Goal: Transaction & Acquisition: Purchase product/service

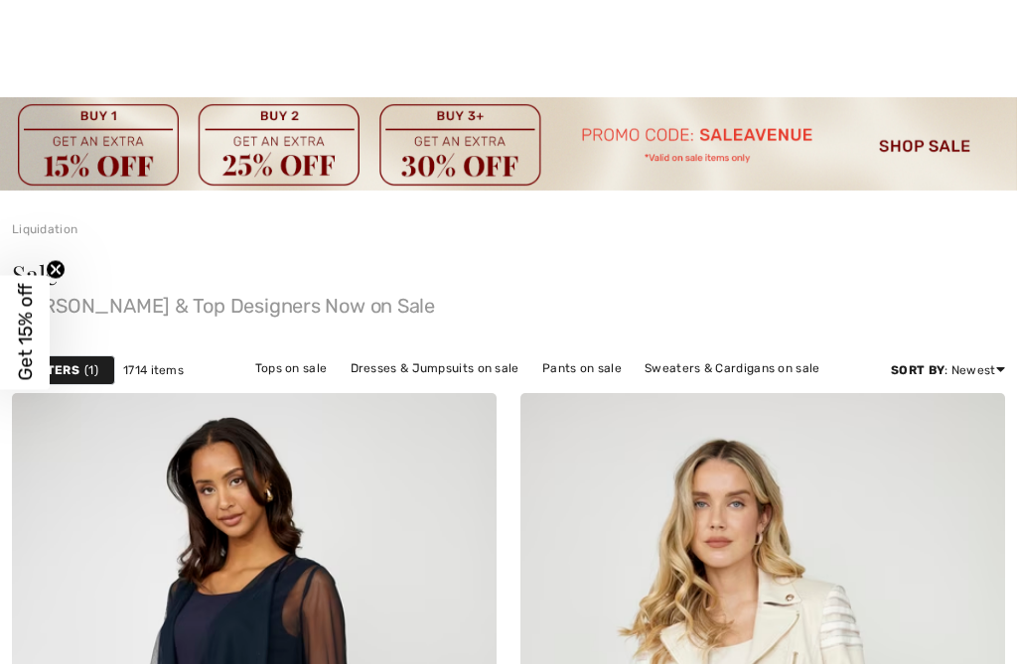
scroll to position [298, 0]
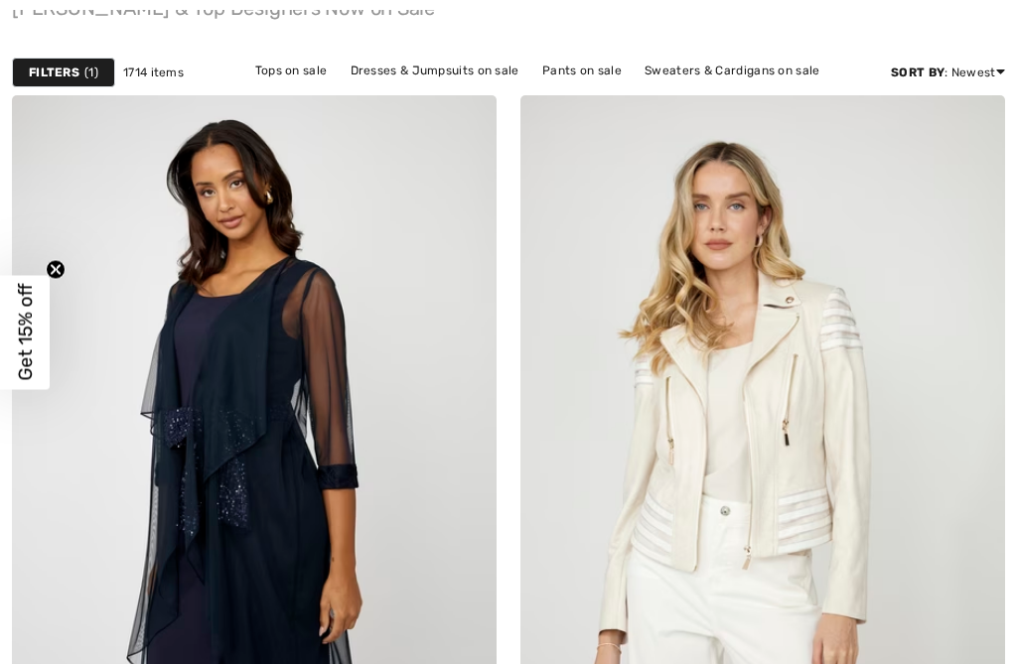
checkbox input "true"
click at [567, 71] on link "Pants on sale" at bounding box center [581, 71] width 99 height 26
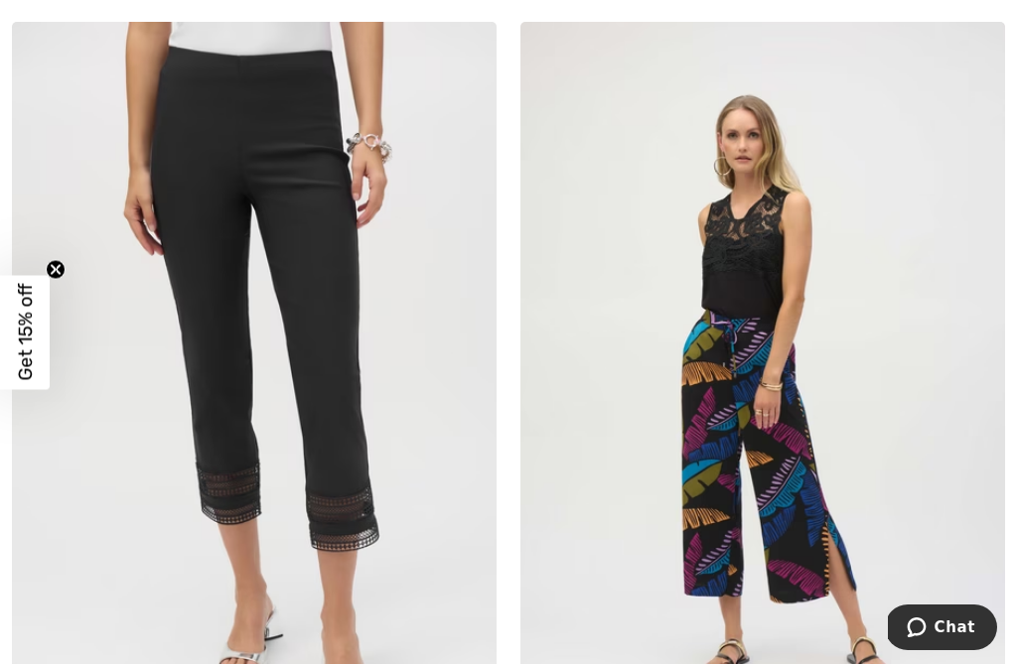
scroll to position [5484, 0]
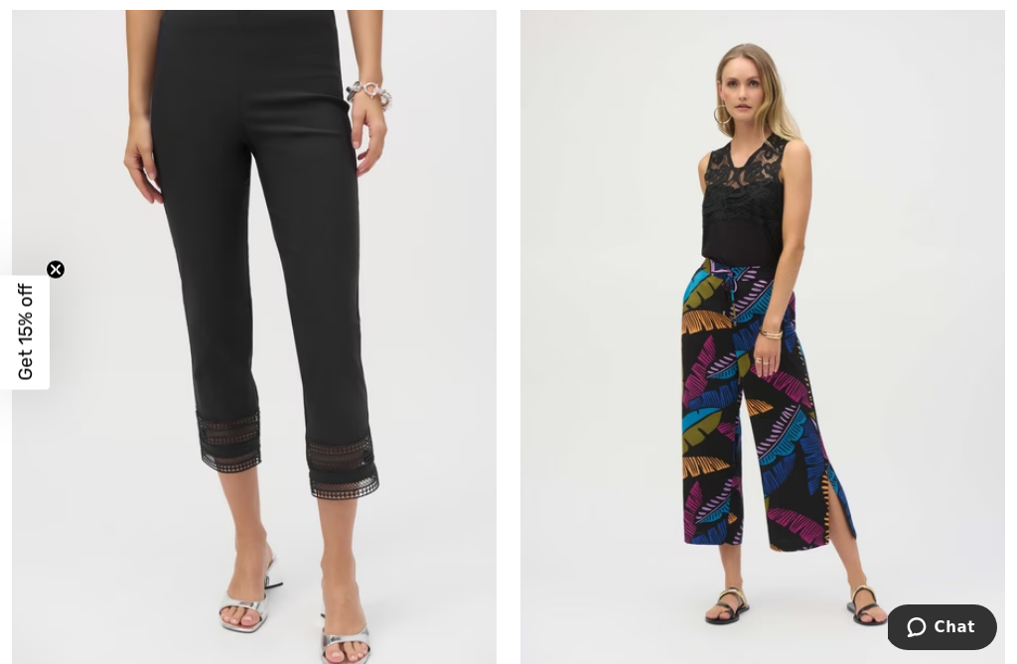
click at [188, 434] on img at bounding box center [254, 333] width 485 height 727
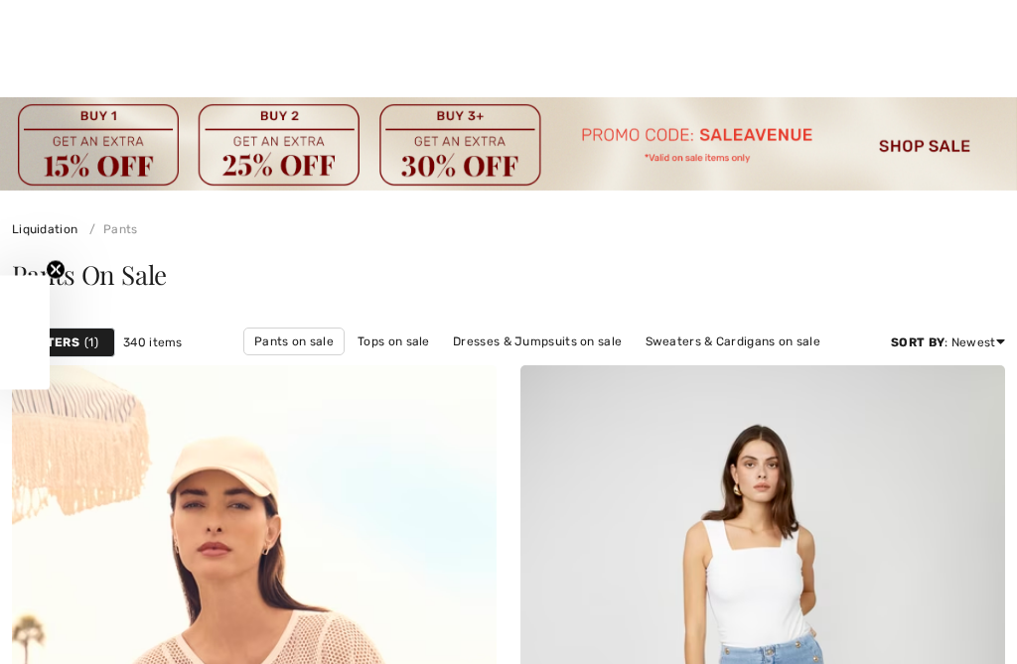
scroll to position [6258, 0]
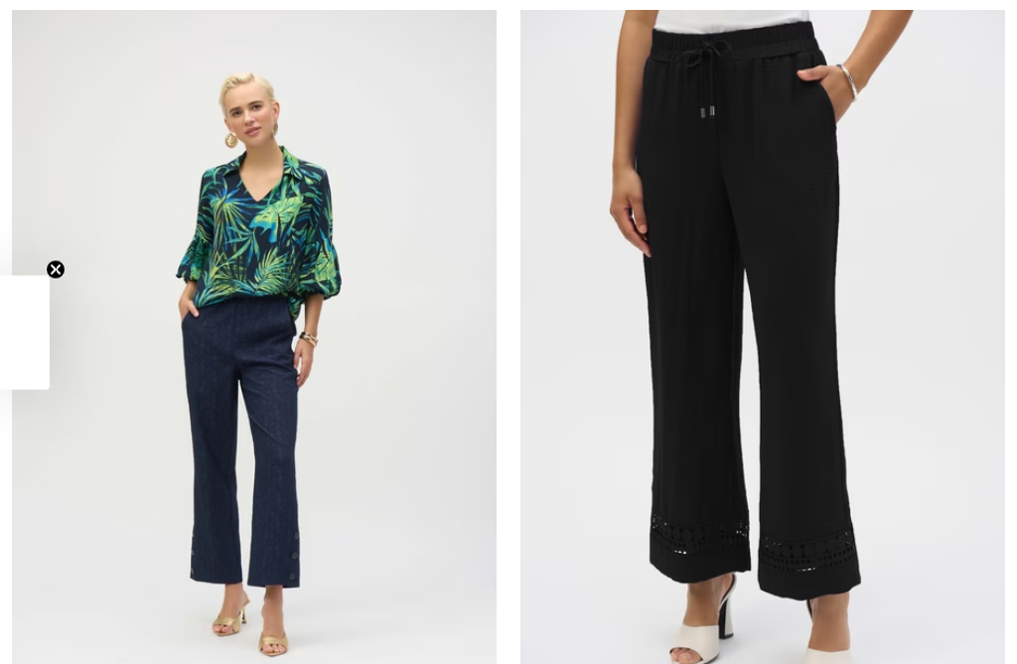
checkbox input "true"
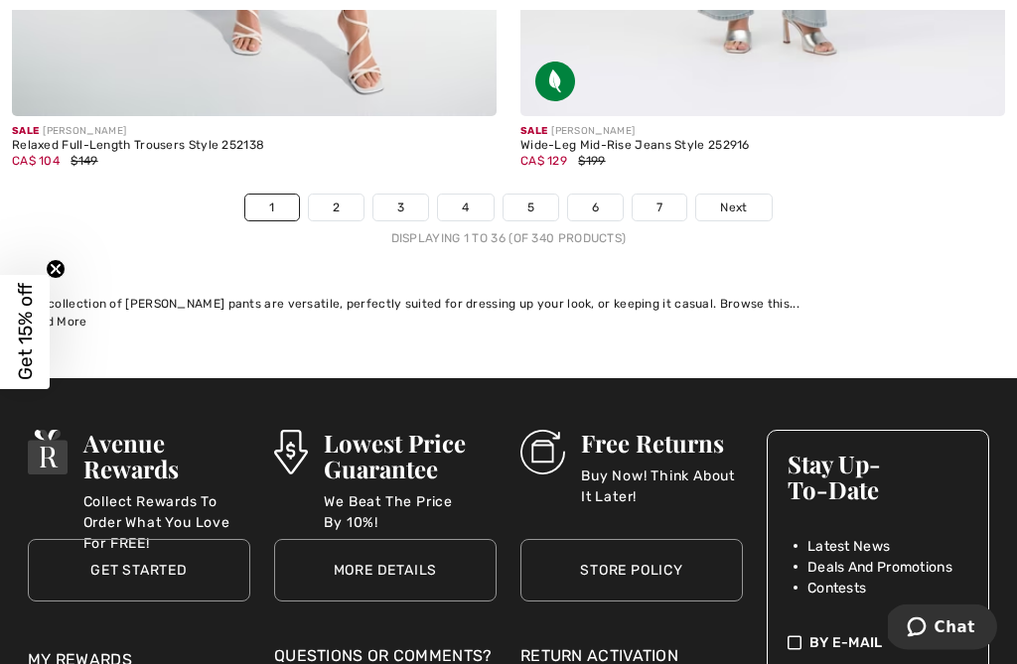
scroll to position [15279, 0]
click at [348, 195] on link "2" at bounding box center [336, 208] width 55 height 26
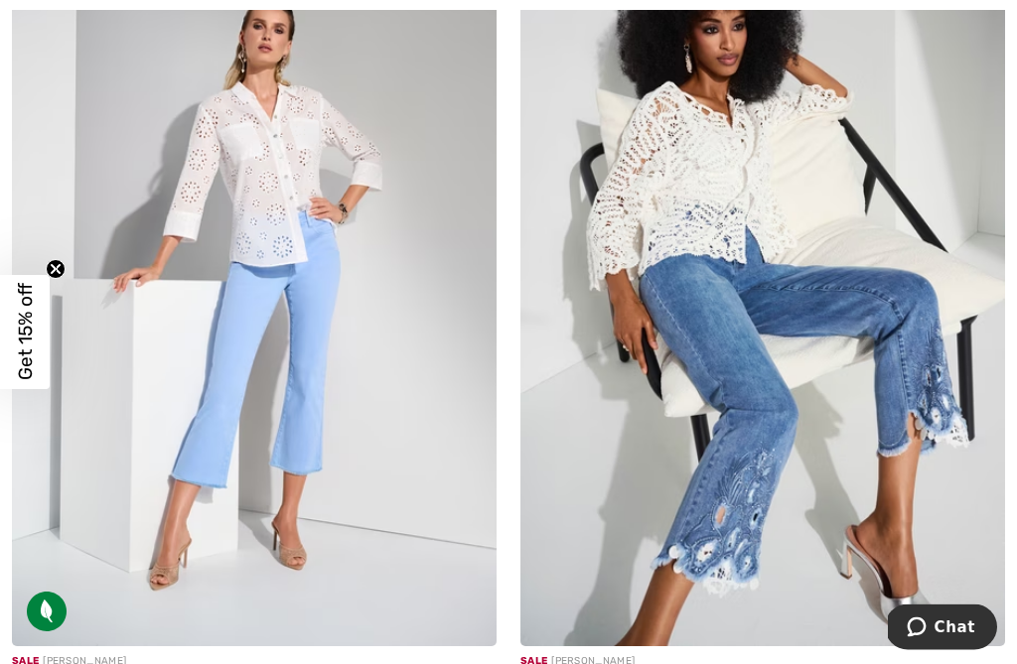
scroll to position [1251, 0]
click at [208, 465] on img at bounding box center [254, 283] width 485 height 727
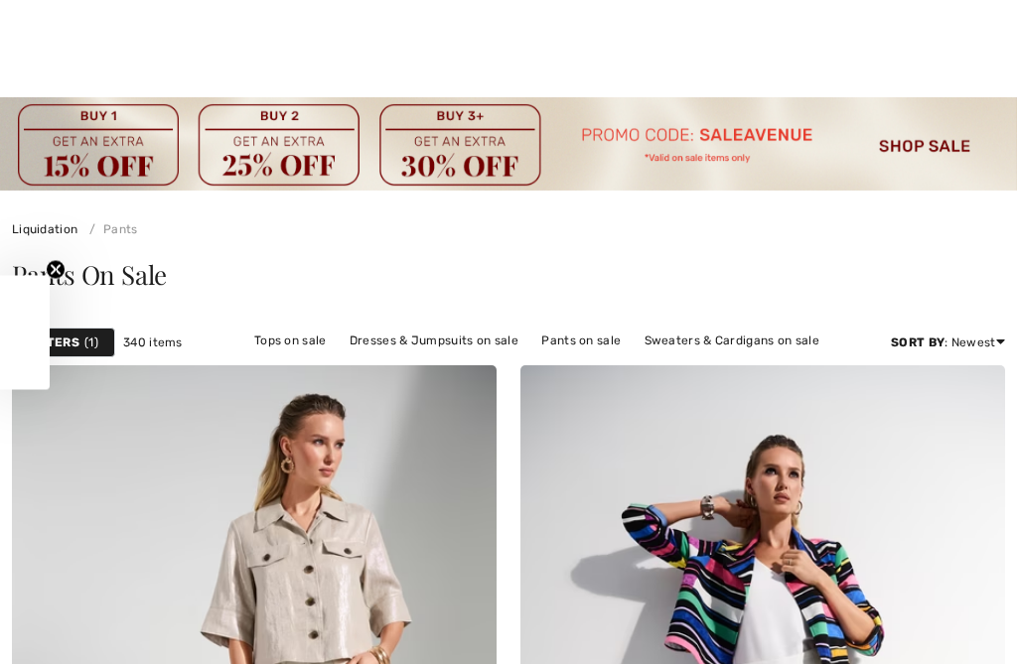
scroll to position [2801, 0]
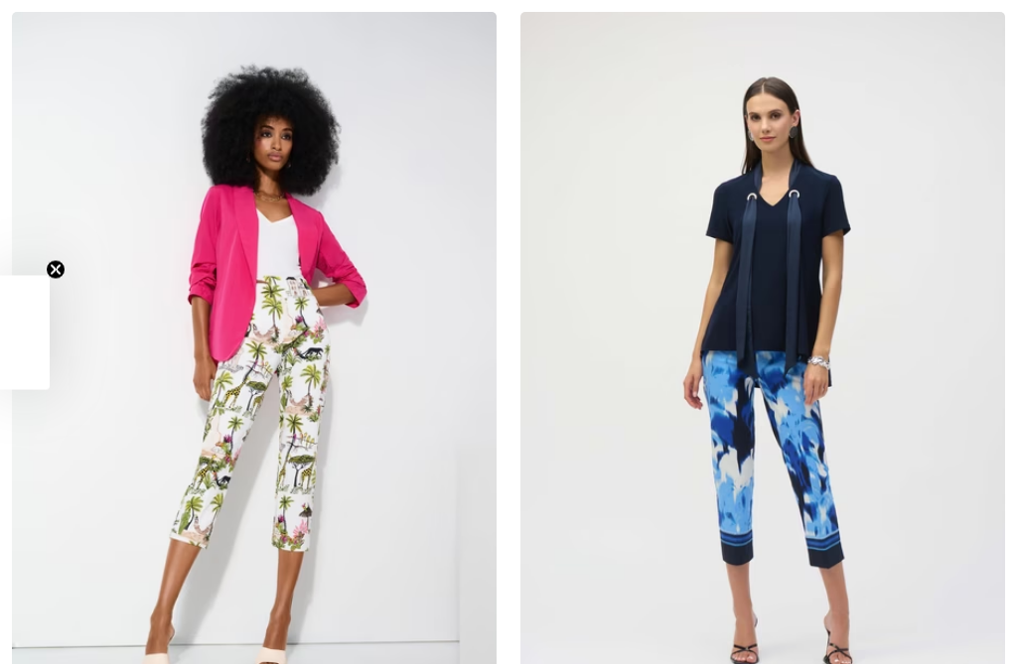
checkbox input "true"
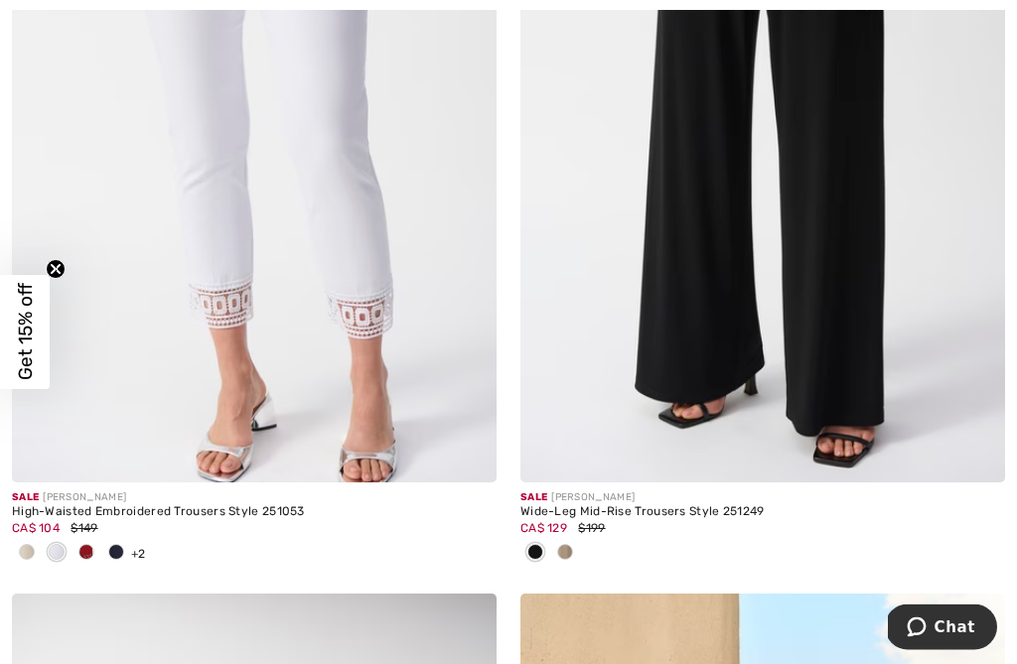
scroll to position [12690, 0]
click at [122, 549] on div at bounding box center [116, 553] width 30 height 33
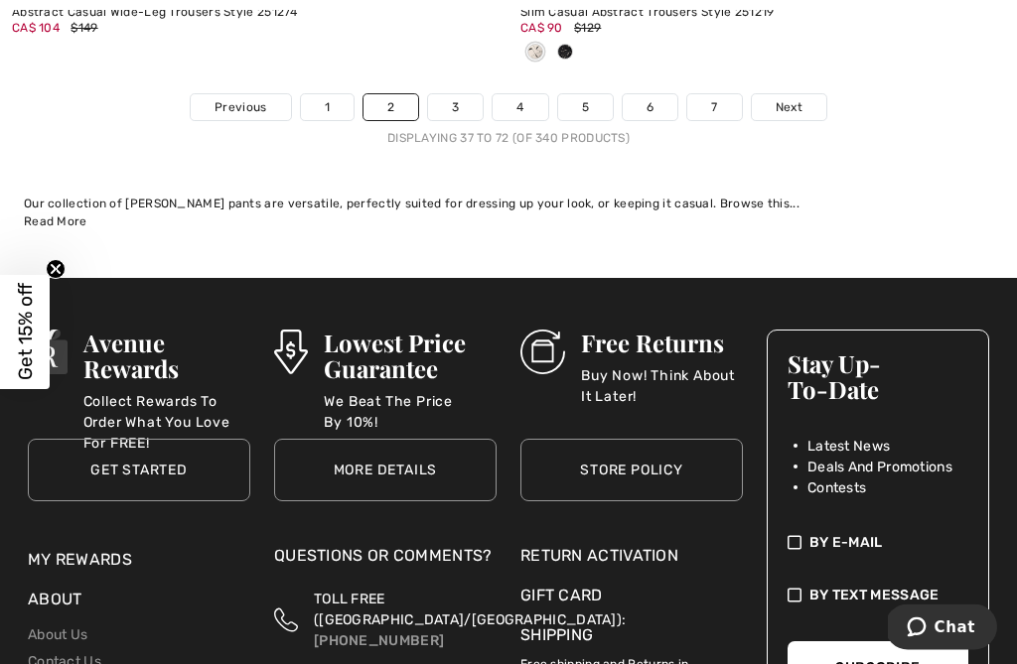
scroll to position [15703, 0]
click at [465, 94] on link "3" at bounding box center [455, 107] width 55 height 26
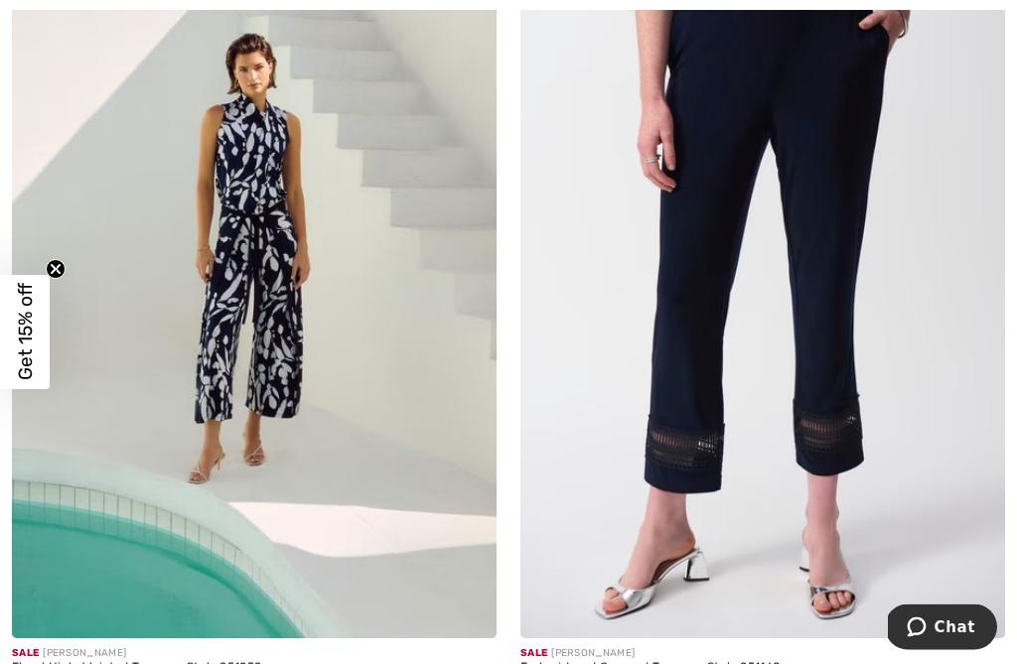
scroll to position [4479, 0]
click at [856, 450] on img at bounding box center [762, 275] width 485 height 727
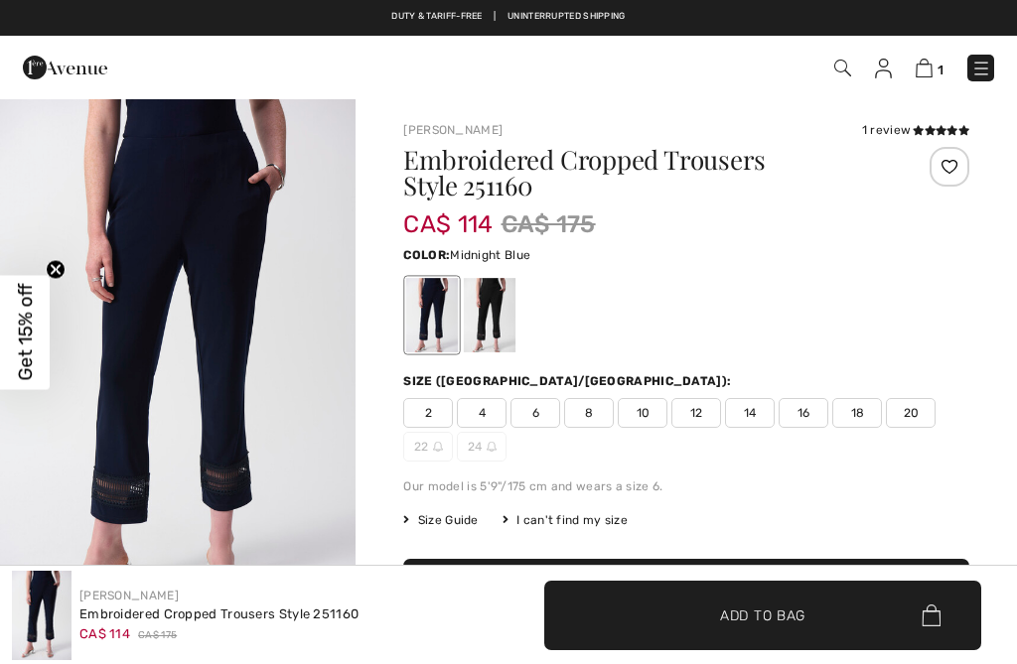
checkbox input "true"
click at [806, 417] on span "16" at bounding box center [803, 413] width 50 height 30
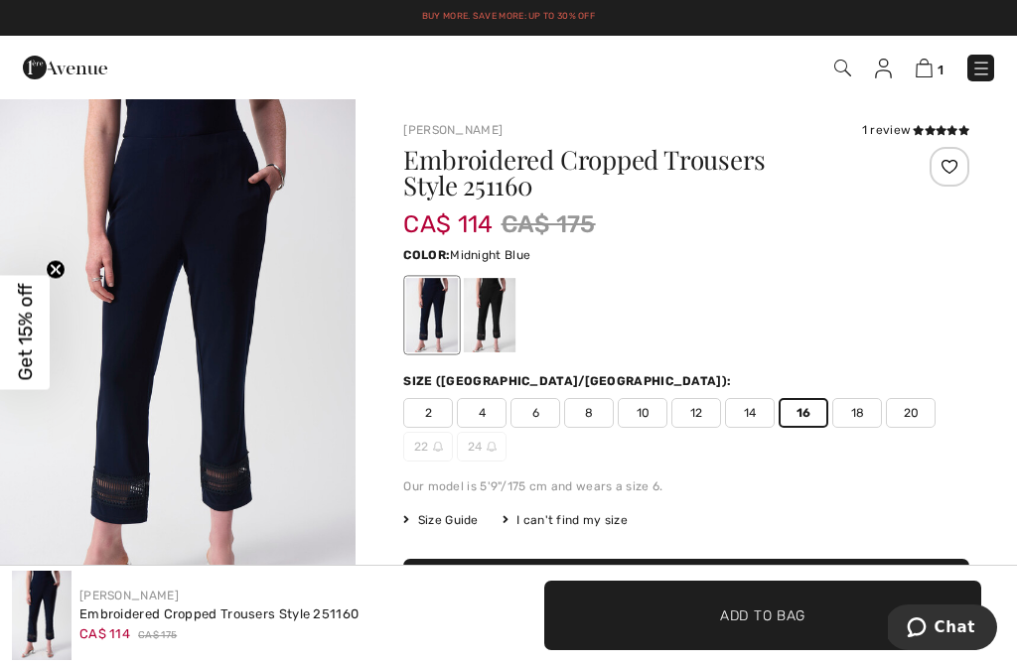
click at [742, 605] on span "Add to Bag" at bounding box center [762, 615] width 85 height 21
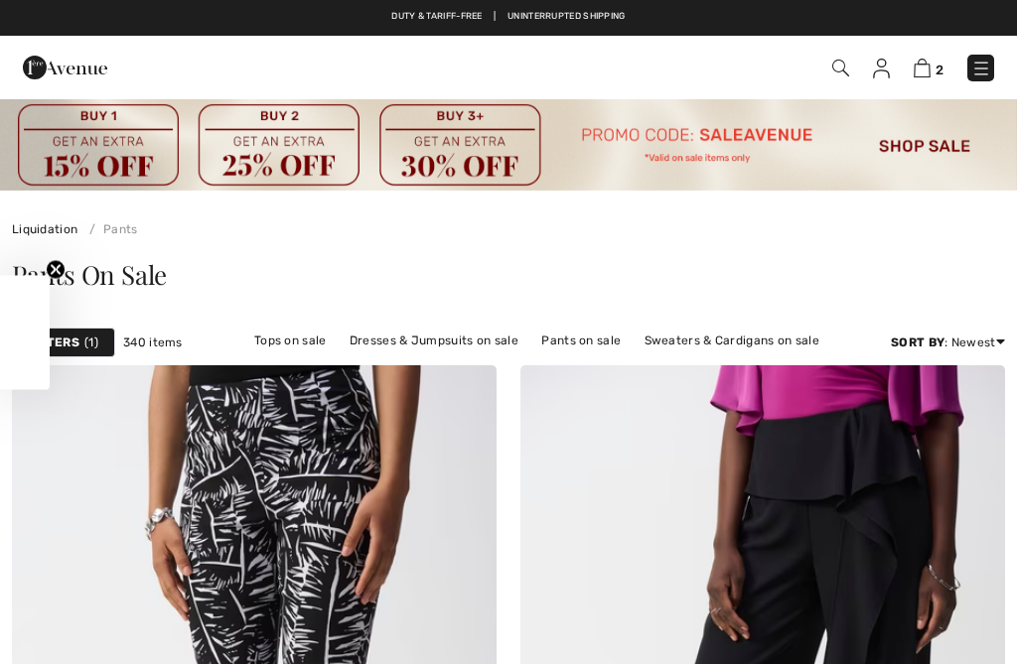
checkbox input "true"
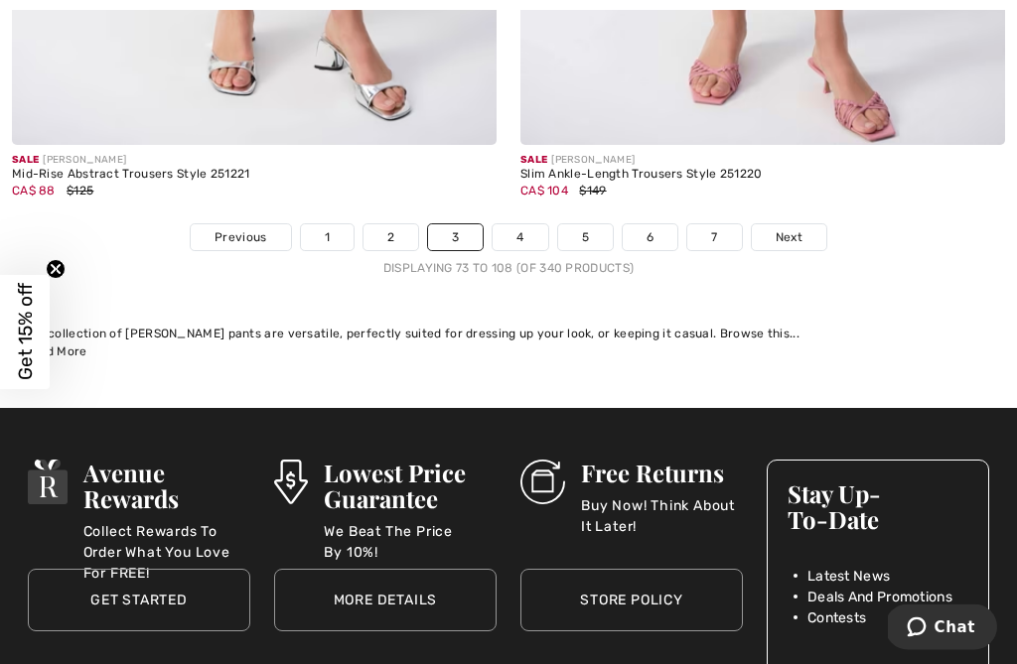
scroll to position [15346, 0]
click at [529, 224] on link "4" at bounding box center [519, 237] width 55 height 26
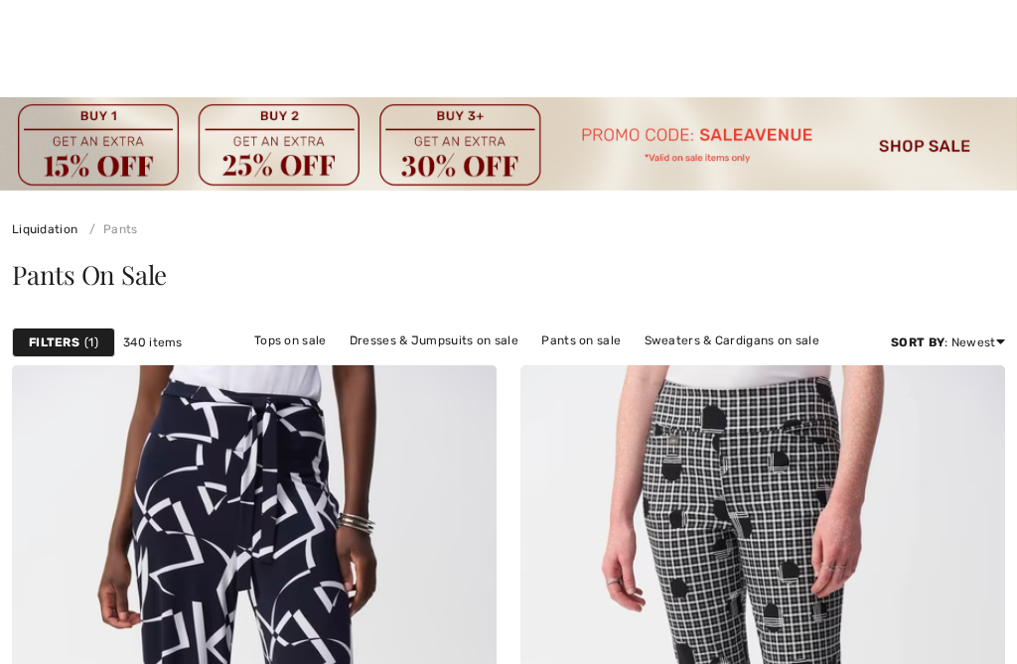
scroll to position [895, 0]
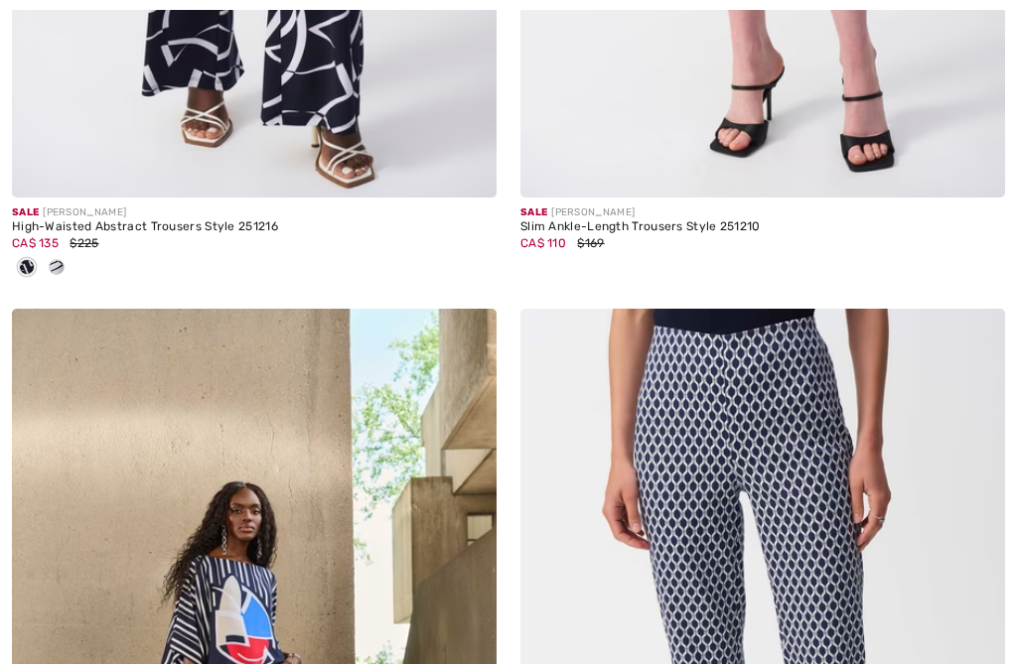
checkbox input "true"
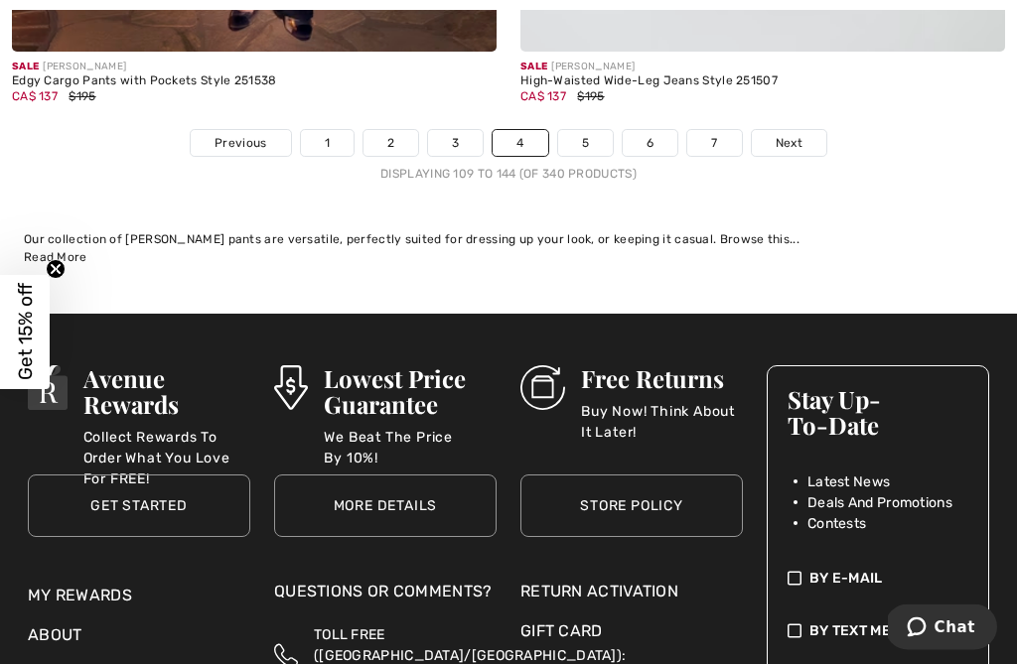
scroll to position [15569, 0]
click at [595, 136] on link "5" at bounding box center [585, 143] width 55 height 26
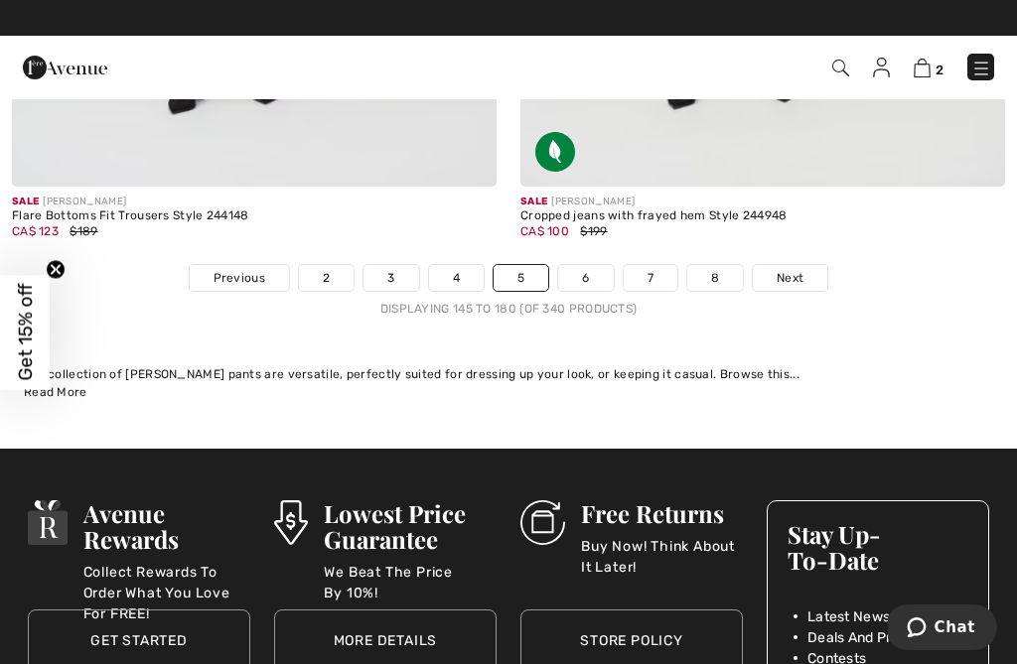
scroll to position [15047, 0]
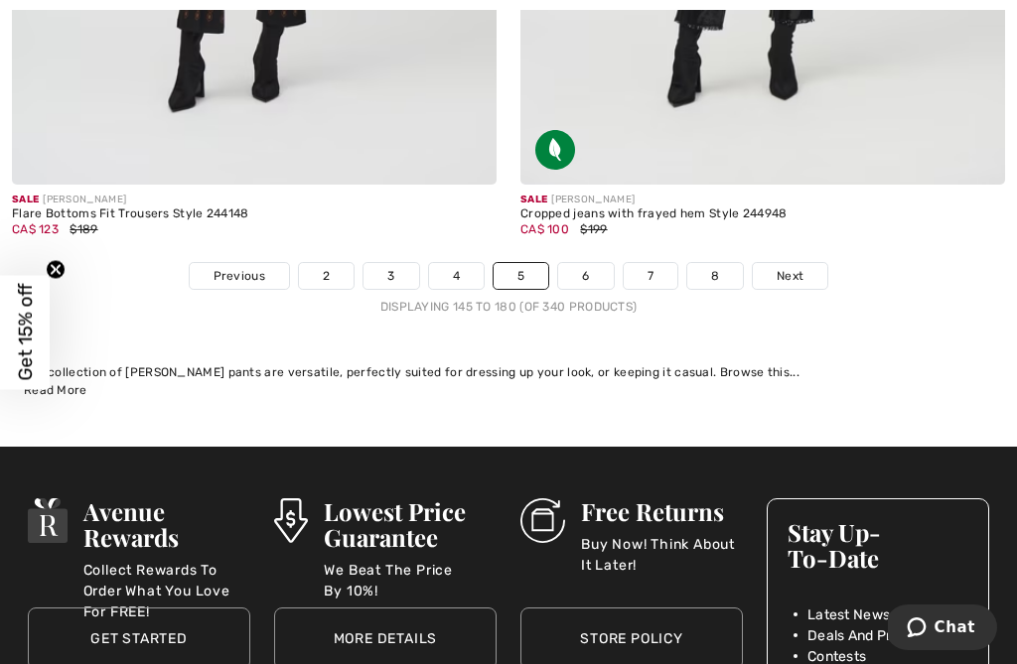
click at [586, 263] on link "6" at bounding box center [585, 276] width 55 height 26
click at [589, 263] on link "6" at bounding box center [585, 276] width 55 height 26
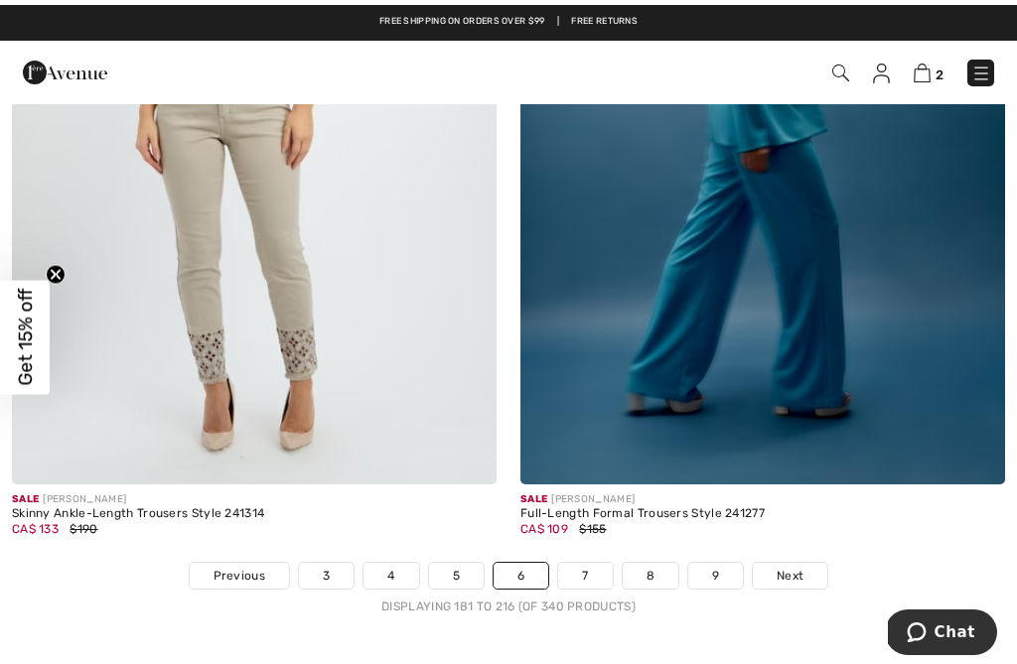
scroll to position [14879, 0]
